Goal: Use online tool/utility: Use online tool/utility

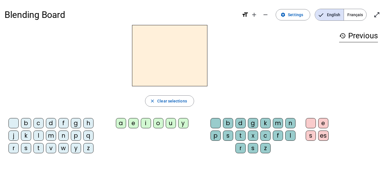
click at [28, 126] on div "b" at bounding box center [26, 123] width 10 height 10
click at [158, 125] on div "o" at bounding box center [158, 123] width 10 height 10
click at [293, 136] on div "l" at bounding box center [290, 135] width 10 height 10
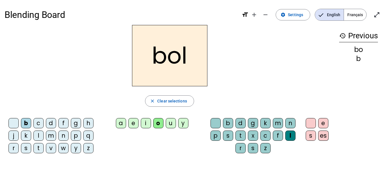
click at [163, 55] on h2 "bol" at bounding box center [169, 55] width 75 height 61
click at [165, 65] on h2 "bol" at bounding box center [169, 55] width 75 height 61
click at [175, 104] on span "button" at bounding box center [169, 101] width 48 height 14
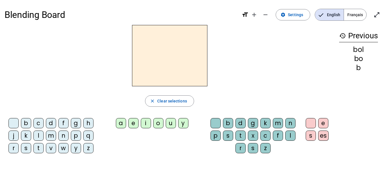
click at [27, 145] on div "s" at bounding box center [26, 148] width 10 height 10
click at [157, 124] on div "o" at bounding box center [158, 123] width 10 height 10
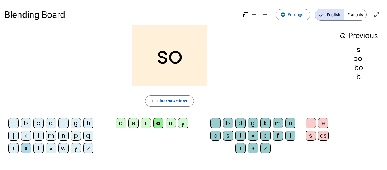
click at [287, 131] on div "l" at bounding box center [290, 135] width 10 height 10
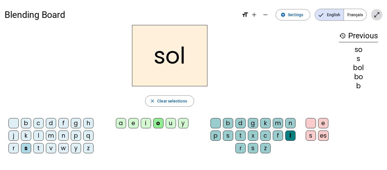
click at [380, 17] on span "Enter full screen" at bounding box center [377, 15] width 14 height 14
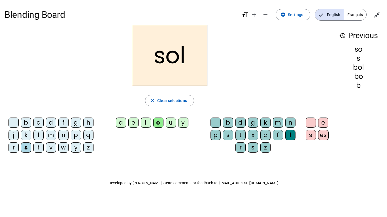
click at [192, 58] on h2 "sol" at bounding box center [169, 55] width 75 height 61
click at [168, 102] on span "Clear selections" at bounding box center [172, 100] width 30 height 7
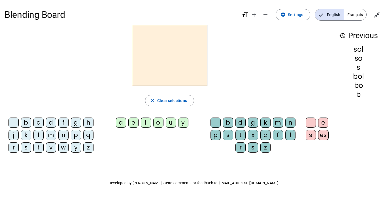
click at [26, 153] on div "s" at bounding box center [26, 148] width 10 height 10
click at [147, 125] on div "i" at bounding box center [146, 123] width 10 height 10
click at [289, 137] on div "l" at bounding box center [290, 135] width 10 height 10
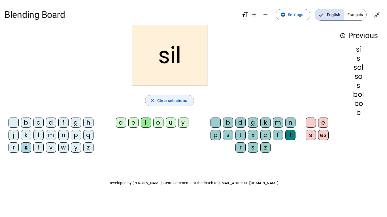
click at [182, 100] on span "Clear selections" at bounding box center [172, 100] width 30 height 7
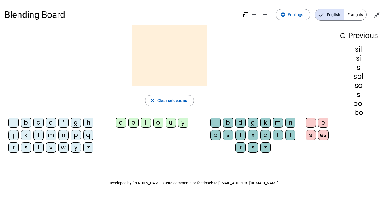
click at [26, 148] on div "s" at bounding box center [26, 148] width 10 height 10
click at [118, 121] on div "a" at bounding box center [121, 123] width 10 height 10
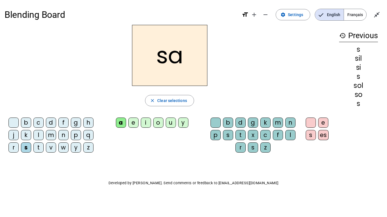
click at [288, 136] on div "l" at bounding box center [290, 135] width 10 height 10
